Goal: Information Seeking & Learning: Learn about a topic

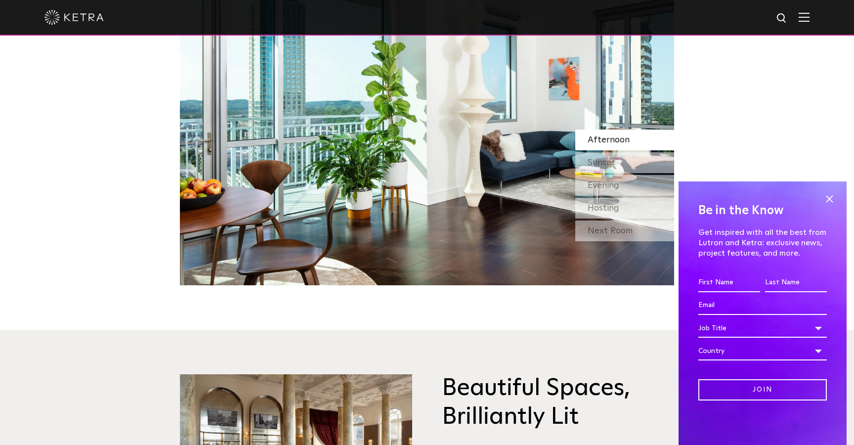
scroll to position [991, 0]
click at [619, 167] on div "Sunset" at bounding box center [624, 163] width 99 height 21
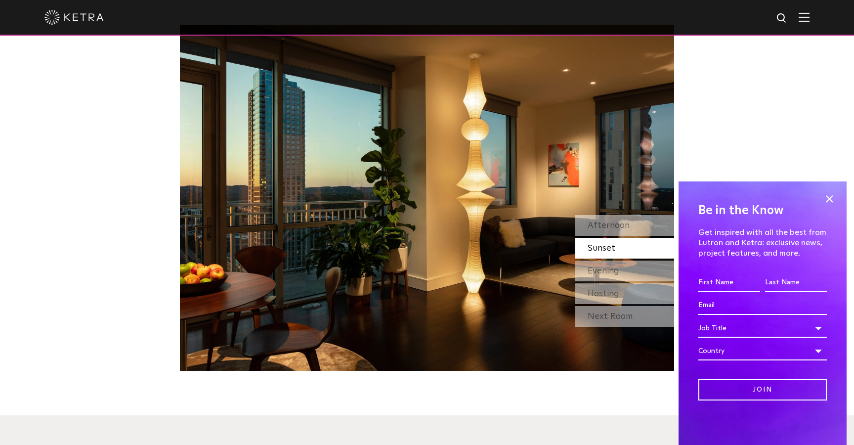
scroll to position [905, 0]
click at [627, 229] on span "Afternoon" at bounding box center [608, 225] width 42 height 9
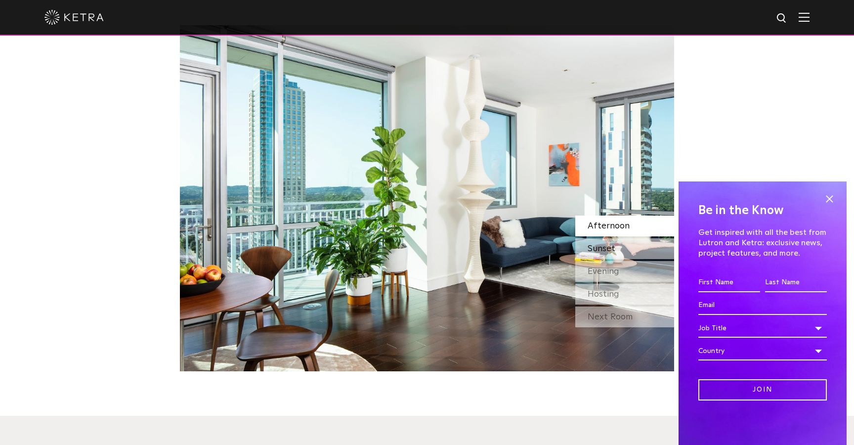
click at [626, 245] on div "Sunset" at bounding box center [624, 248] width 99 height 21
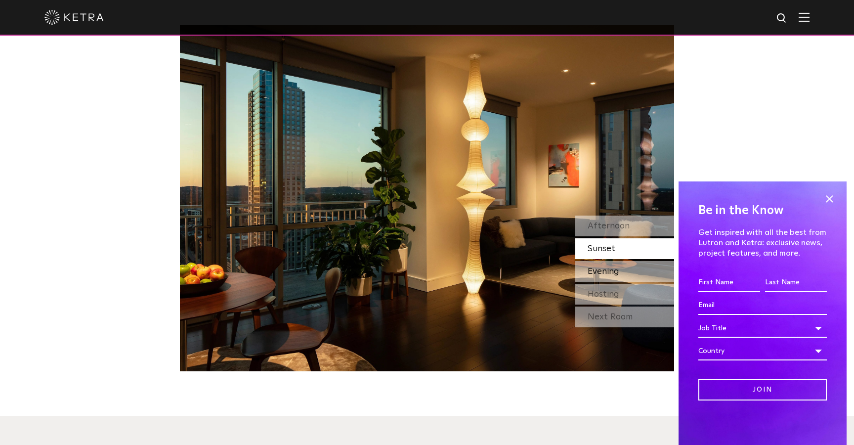
click at [620, 270] on div "Evening" at bounding box center [624, 271] width 99 height 21
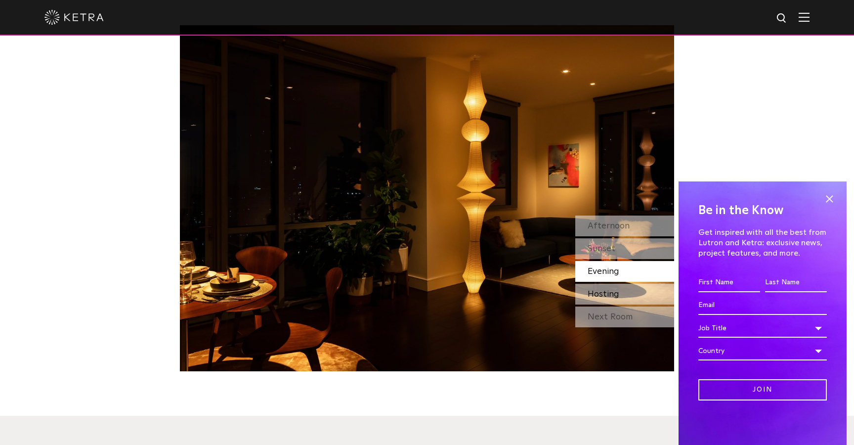
click at [617, 291] on span "Hosting" at bounding box center [603, 294] width 32 height 9
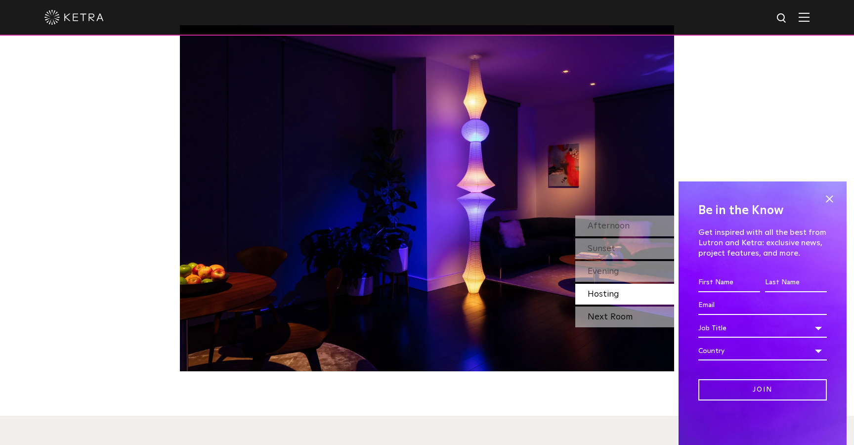
click at [613, 312] on div "Next Room" at bounding box center [624, 316] width 99 height 21
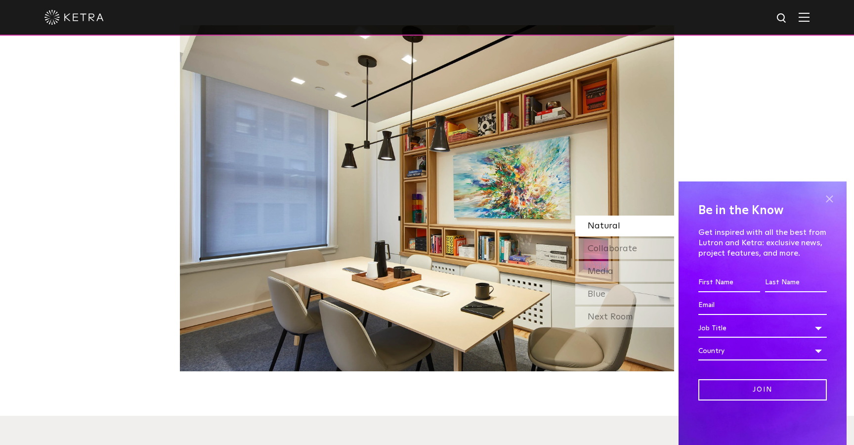
click at [827, 195] on span at bounding box center [829, 198] width 15 height 15
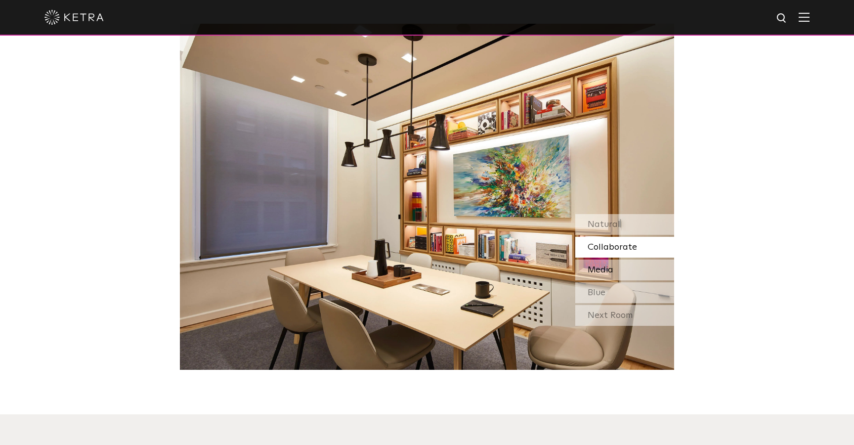
scroll to position [877, 0]
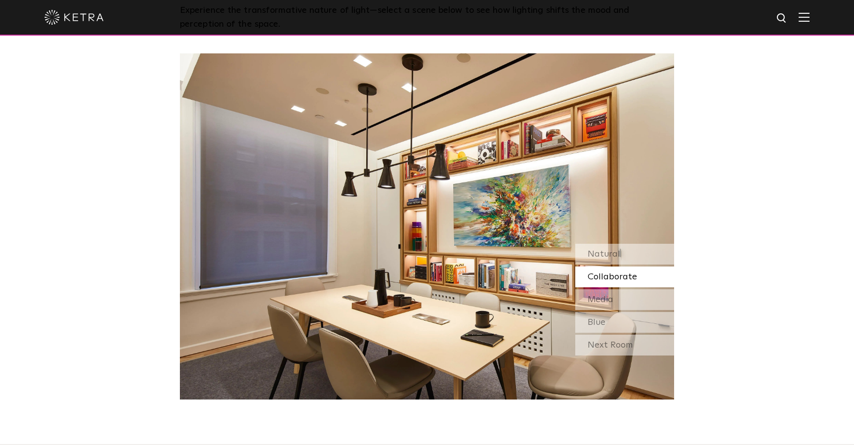
click at [638, 277] on div "Collaborate" at bounding box center [624, 276] width 99 height 21
click at [641, 263] on div "Natural" at bounding box center [624, 254] width 99 height 21
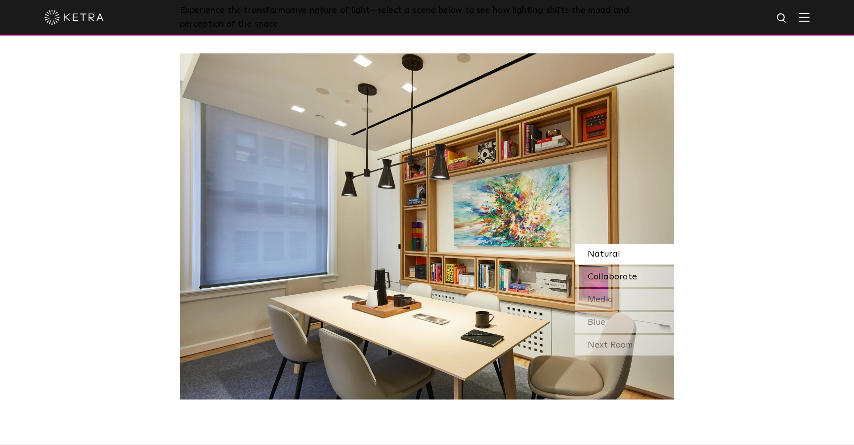
click at [636, 278] on div "Collaborate" at bounding box center [624, 276] width 99 height 21
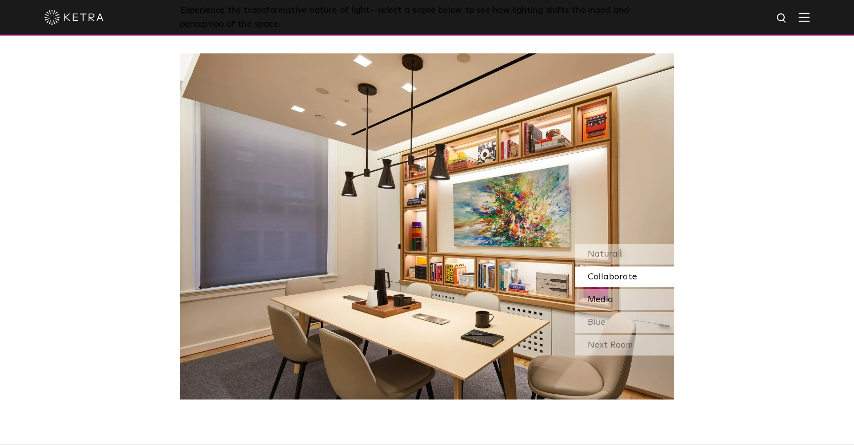
click at [631, 299] on div "Media" at bounding box center [624, 299] width 99 height 21
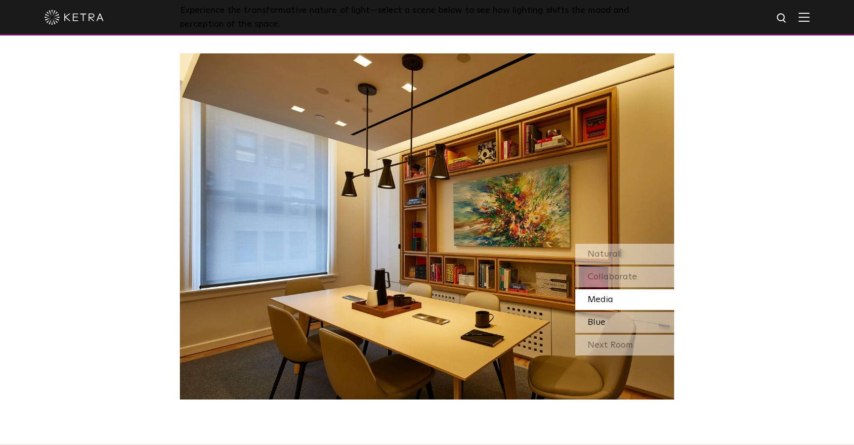
click at [626, 321] on div "Blue" at bounding box center [624, 322] width 99 height 21
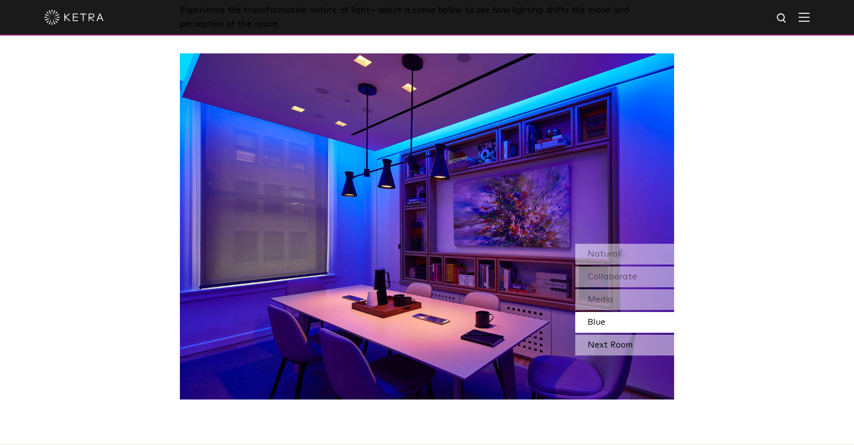
click at [624, 336] on div "Next Room" at bounding box center [624, 344] width 99 height 21
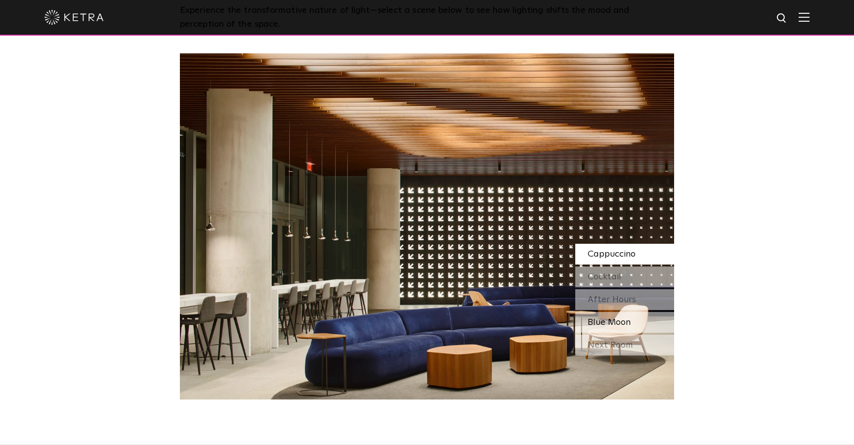
click at [627, 327] on div "Blue Moon" at bounding box center [624, 322] width 99 height 21
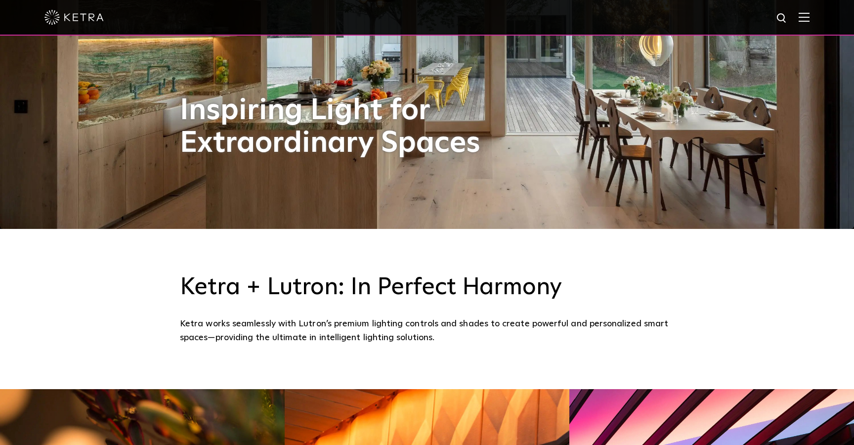
scroll to position [0, 0]
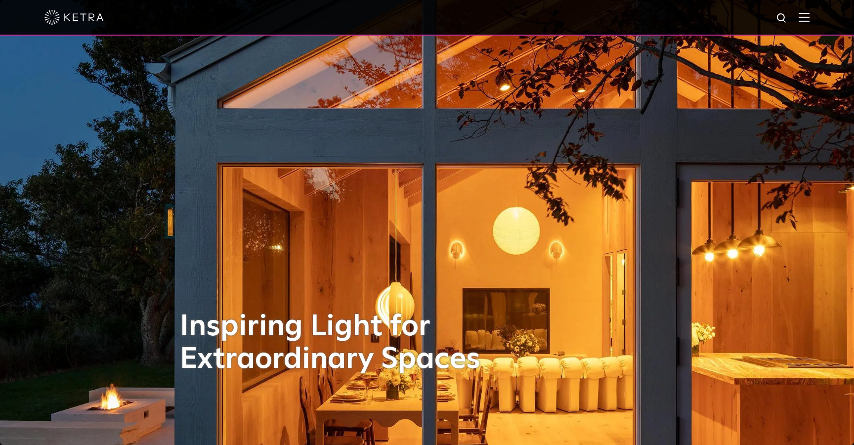
click at [806, 9] on div at bounding box center [426, 17] width 765 height 35
click at [805, 20] on img at bounding box center [803, 16] width 11 height 9
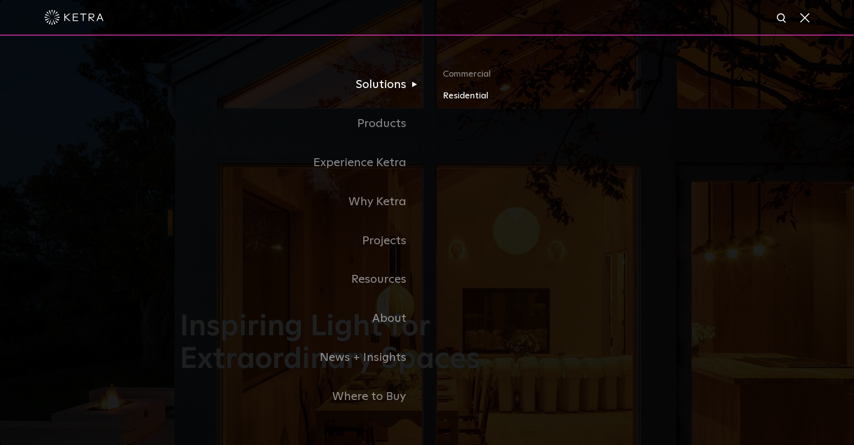
click at [477, 94] on link "Residential" at bounding box center [558, 95] width 231 height 14
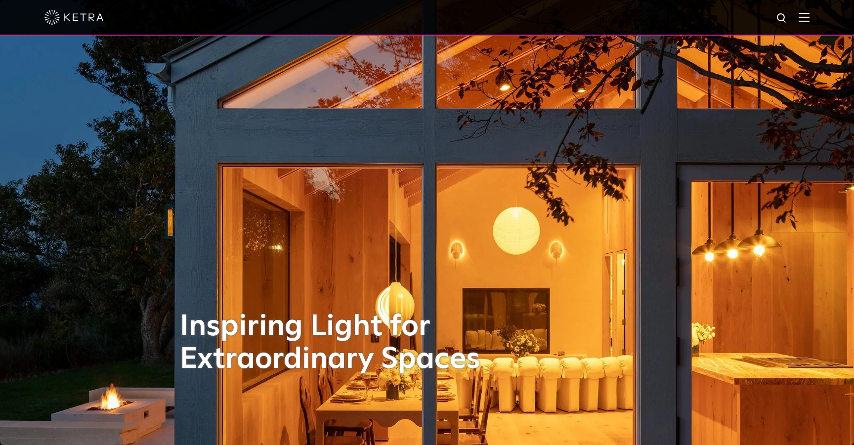
click at [806, 15] on img at bounding box center [803, 16] width 11 height 9
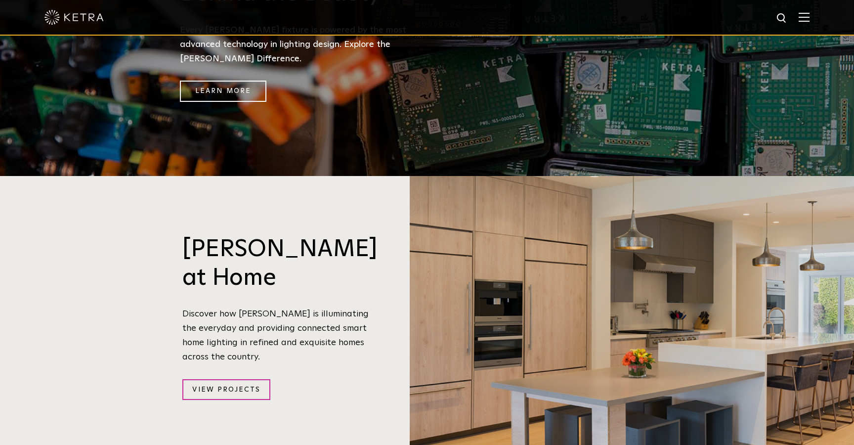
scroll to position [239, 0]
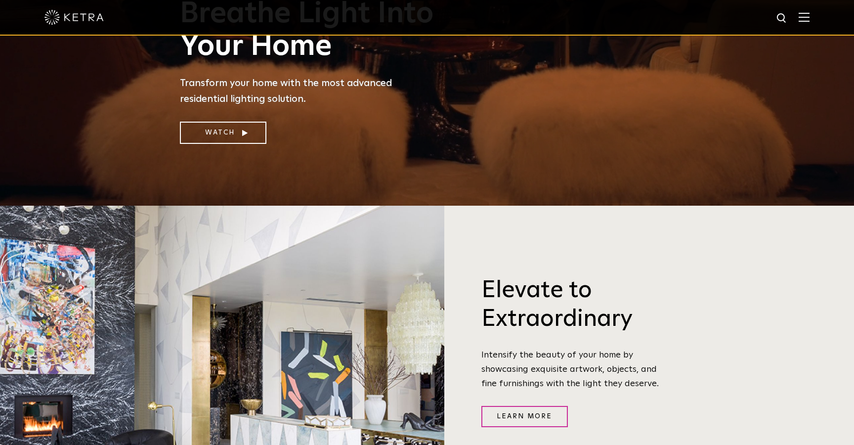
click at [808, 22] on span at bounding box center [803, 17] width 11 height 10
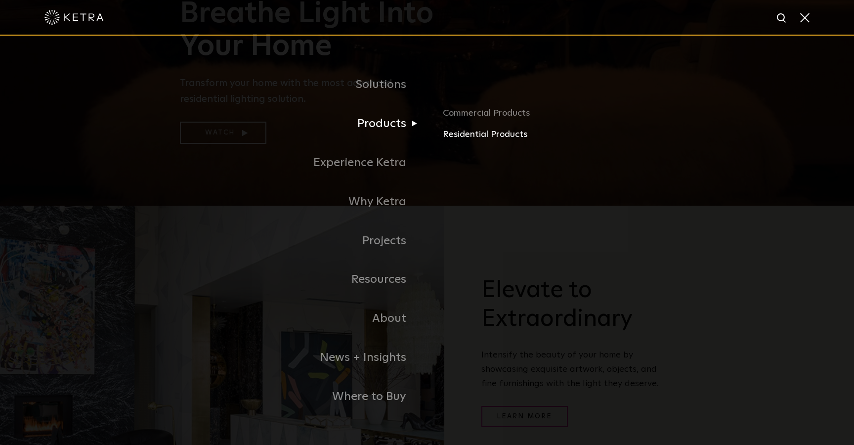
click at [466, 131] on link "Residential Products" at bounding box center [558, 134] width 231 height 14
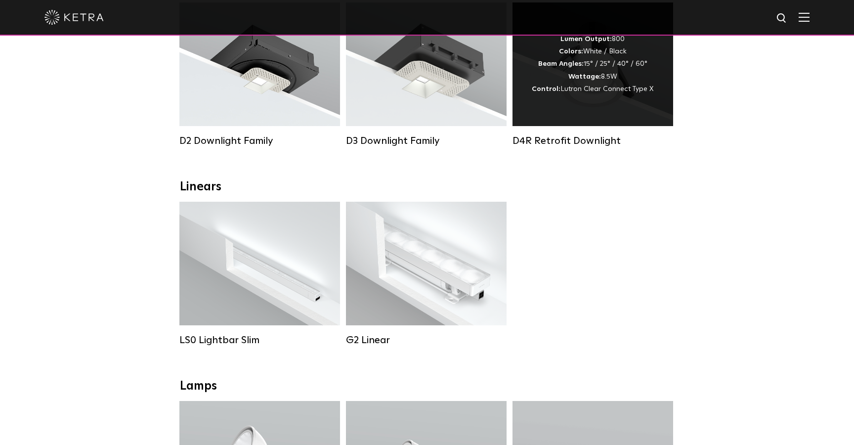
scroll to position [140, 0]
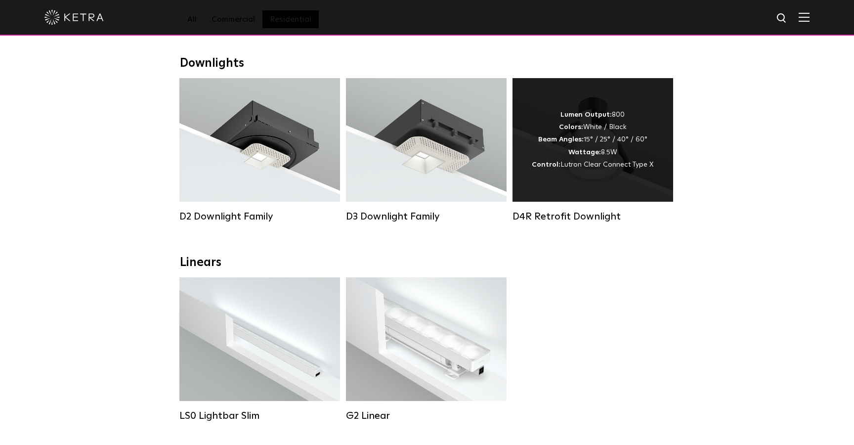
click at [600, 155] on strong "Wattage:" at bounding box center [584, 152] width 33 height 7
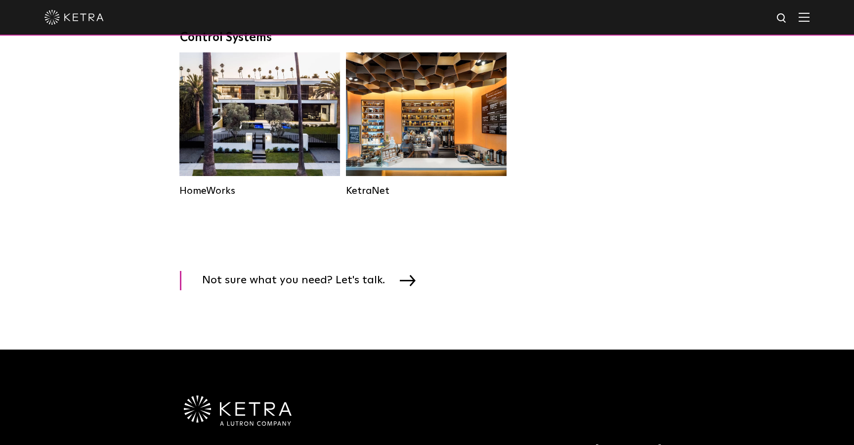
scroll to position [1316, 0]
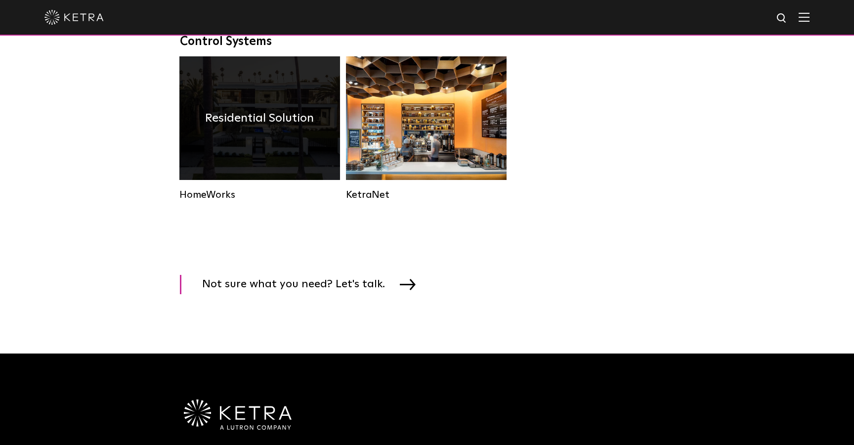
click at [285, 102] on div "Residential Solution" at bounding box center [259, 118] width 161 height 124
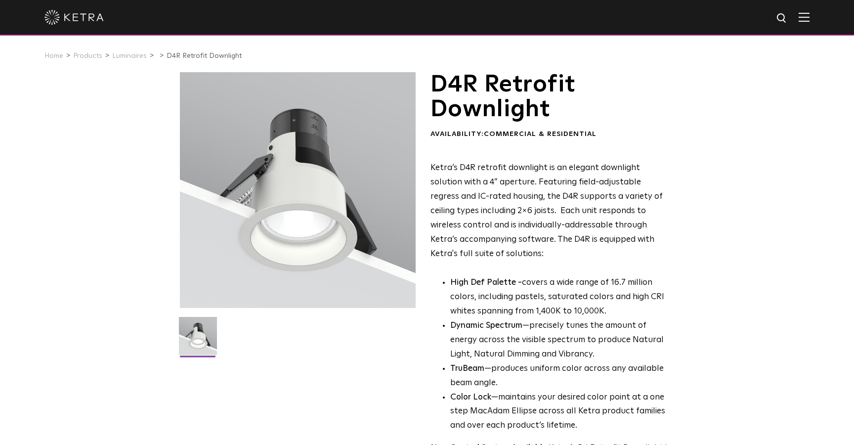
click at [432, 84] on h1 "D4R Retrofit Downlight" at bounding box center [550, 97] width 241 height 50
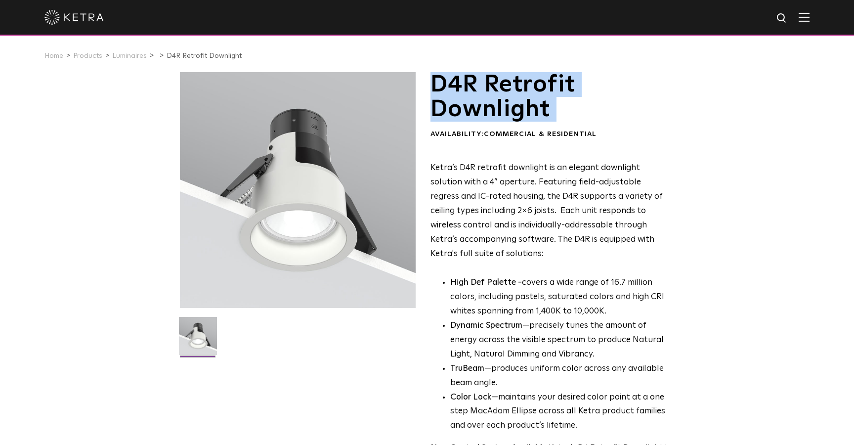
click at [432, 84] on h1 "D4R Retrofit Downlight" at bounding box center [550, 97] width 241 height 50
copy div "D4R Retrofit Downlight"
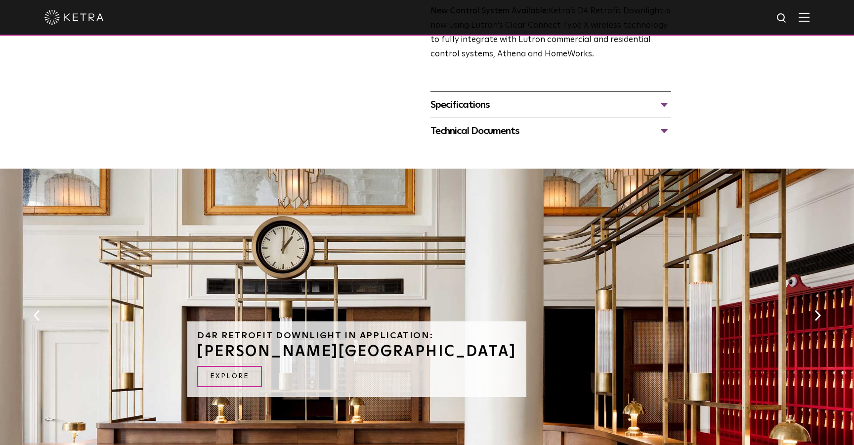
scroll to position [439, 0]
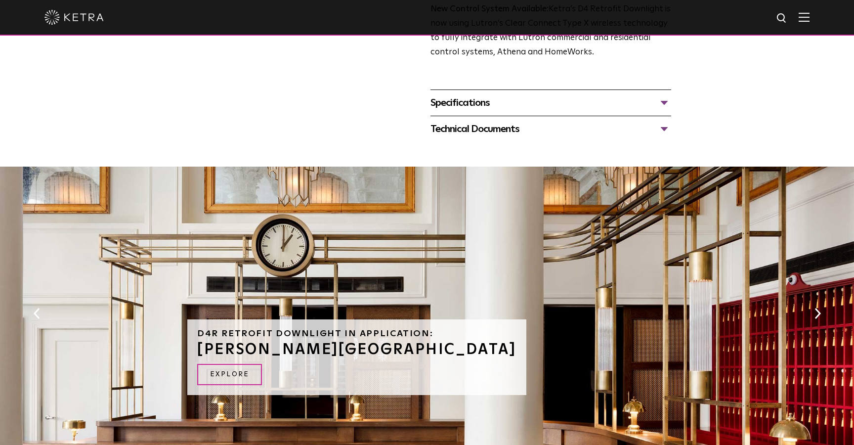
click at [543, 112] on div "Specifications LUMEN OUTPUTS 800 Beam Angles 15, 25, 40, 60, 90 CONTROL Lutron …" at bounding box center [550, 102] width 241 height 26
click at [553, 101] on div "Specifications" at bounding box center [550, 103] width 241 height 16
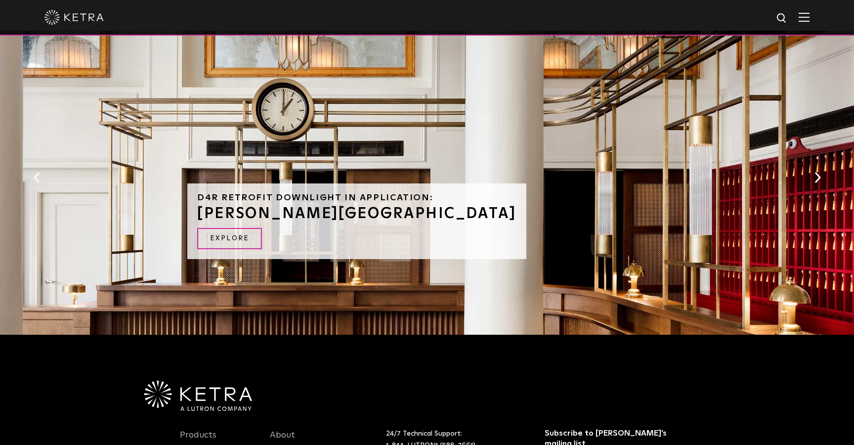
scroll to position [686, 0]
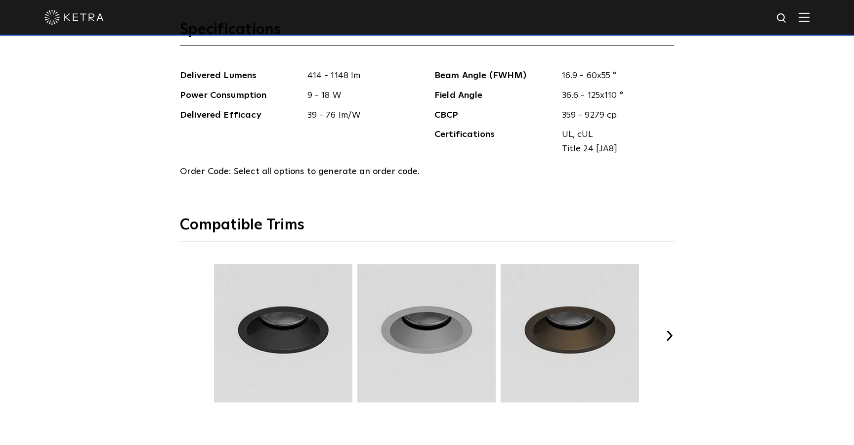
scroll to position [1136, 0]
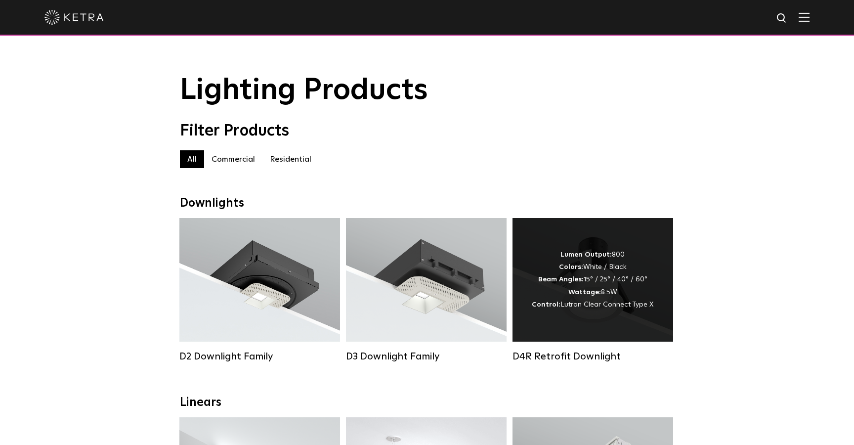
click at [611, 270] on div "Lumen Output: 800 Colors: White / Black Beam Angles: 15° / 25° / 40° / 60° Watt…" at bounding box center [593, 279] width 122 height 62
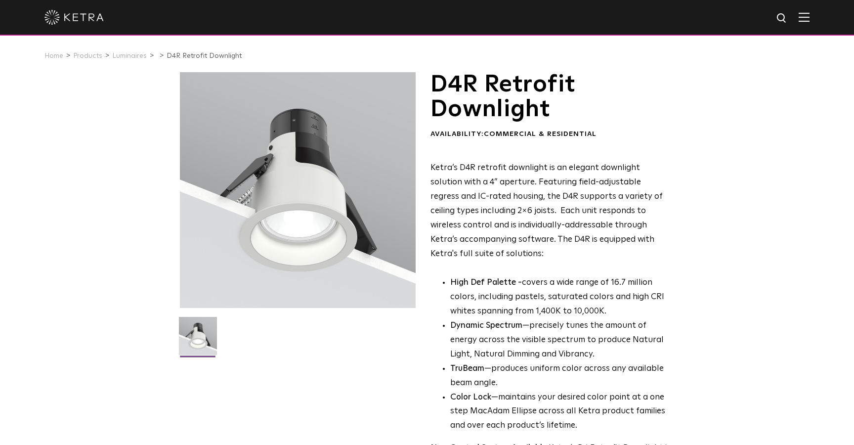
click at [460, 80] on h1 "D4R Retrofit Downlight" at bounding box center [550, 97] width 241 height 50
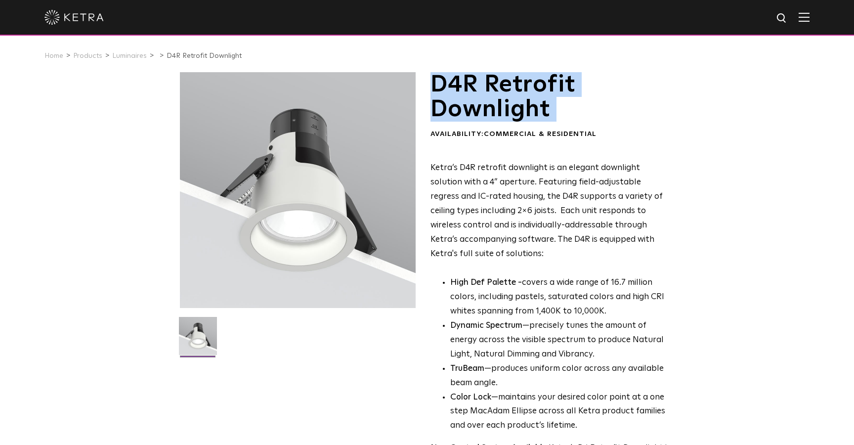
click at [460, 80] on h1 "D4R Retrofit Downlight" at bounding box center [550, 97] width 241 height 50
copy div "D4R Retrofit Downlight"
